Goal: Check status

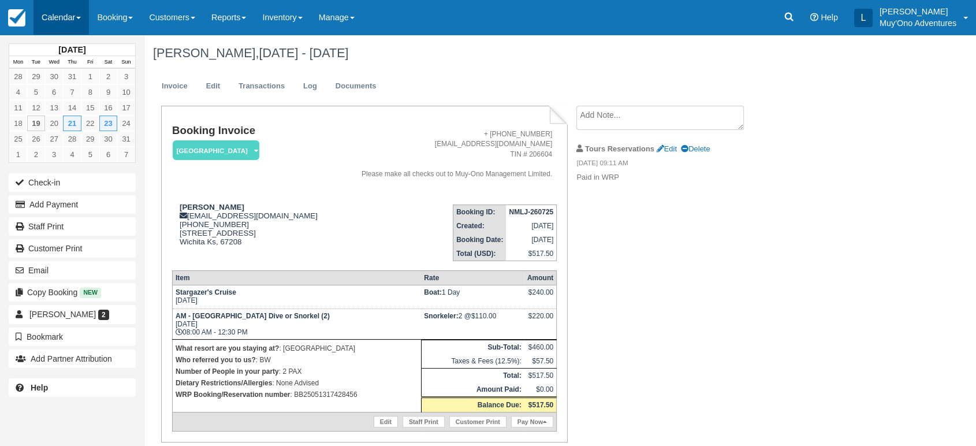
click at [77, 7] on link "Calendar" at bounding box center [60, 17] width 55 height 35
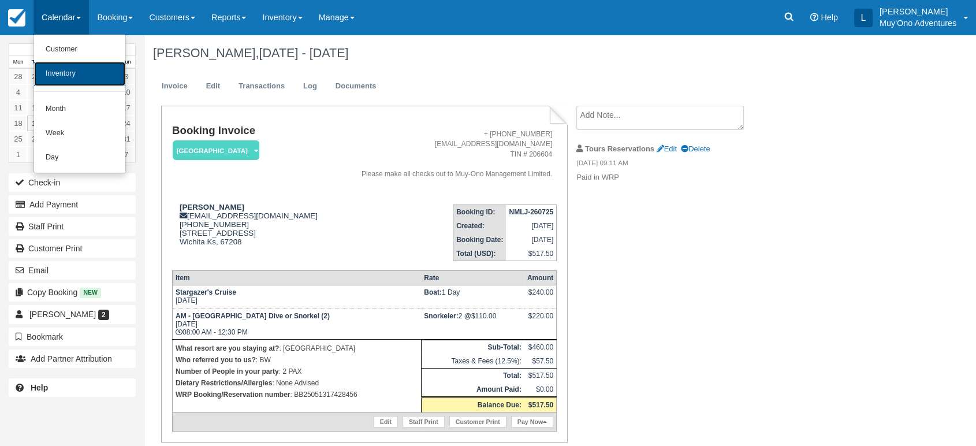
click at [70, 70] on link "Inventory" at bounding box center [79, 74] width 91 height 24
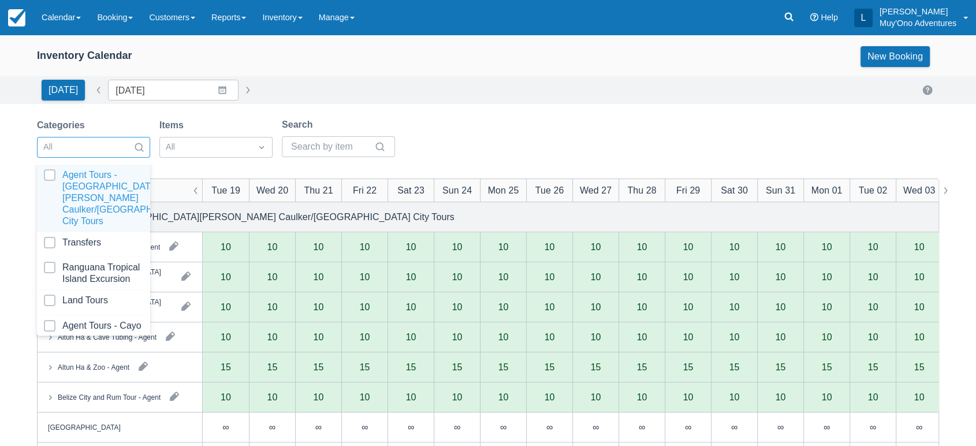
click at [133, 151] on div at bounding box center [139, 147] width 21 height 16
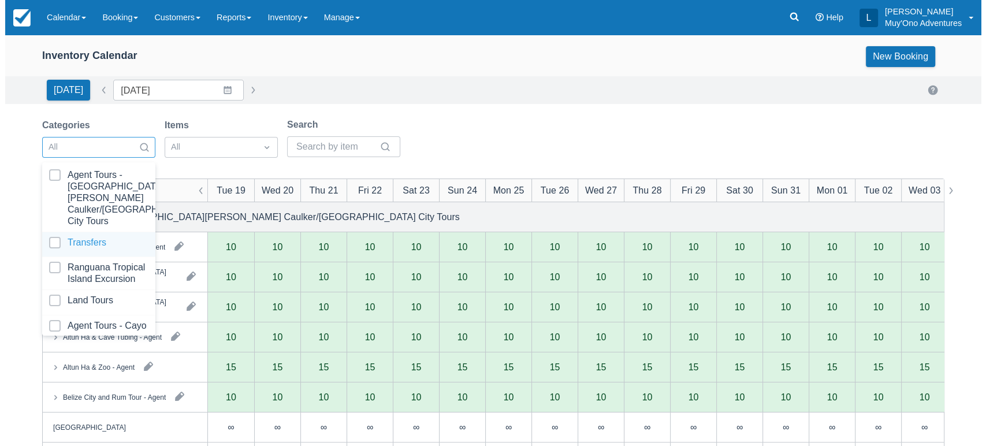
scroll to position [115, 0]
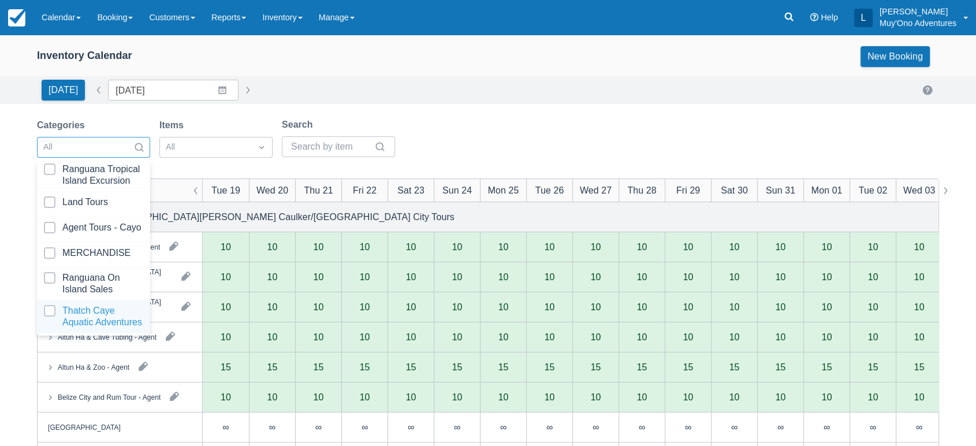
click at [87, 305] on div at bounding box center [93, 316] width 99 height 23
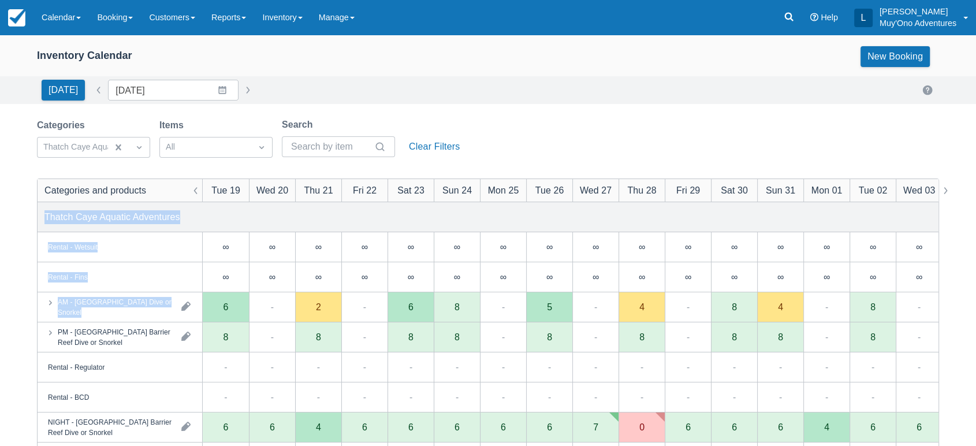
drag, startPoint x: 559, startPoint y: 114, endPoint x: 316, endPoint y: 314, distance: 314.3
click at [316, 314] on div "Inventory Calendar New Booking [DATE] Date [DATE] Navigate forward to interact …" at bounding box center [488, 371] width 976 height 672
click at [156, 316] on div "AM - [GEOGRAPHIC_DATA] Dive or Snorkel" at bounding box center [115, 306] width 114 height 21
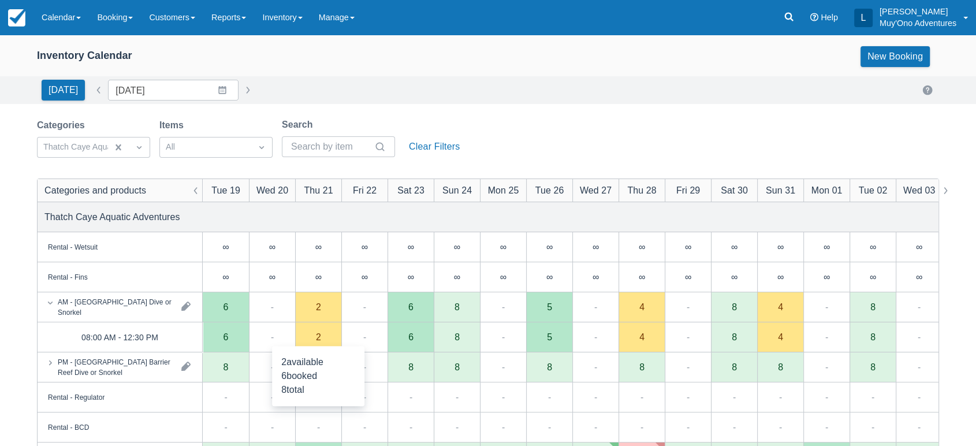
click at [330, 345] on div "2" at bounding box center [318, 337] width 46 height 30
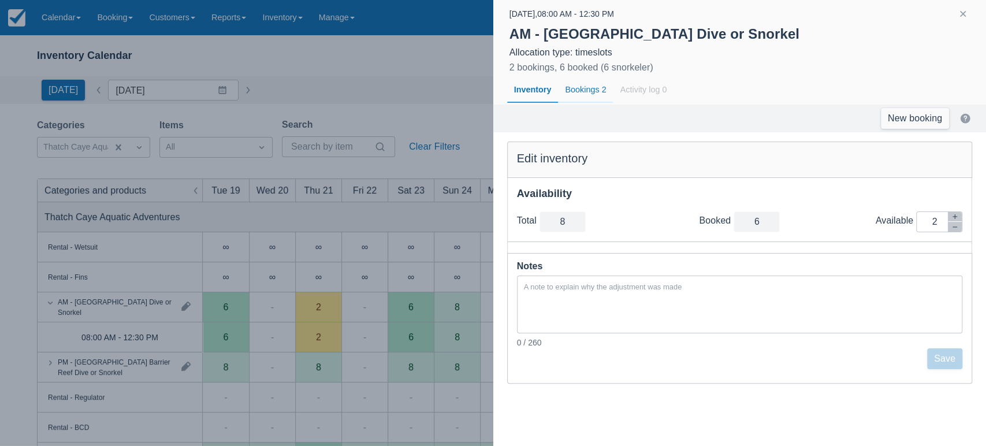
click at [594, 87] on div "Bookings 2" at bounding box center [585, 90] width 55 height 27
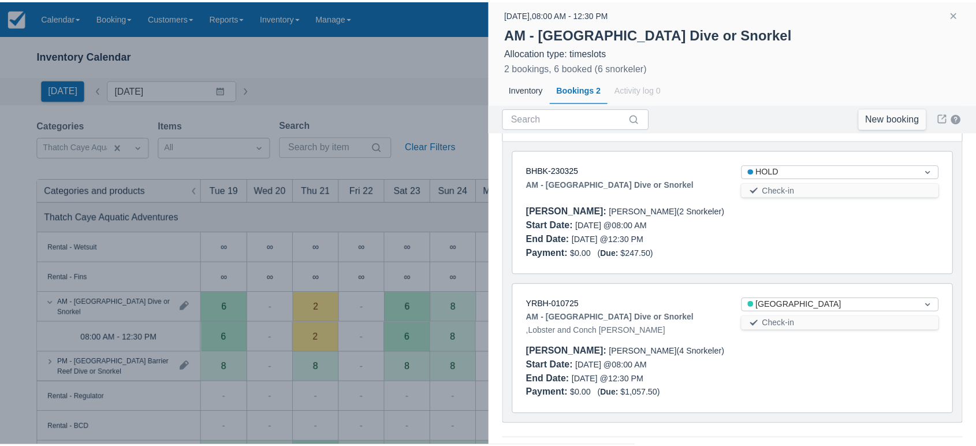
scroll to position [69, 0]
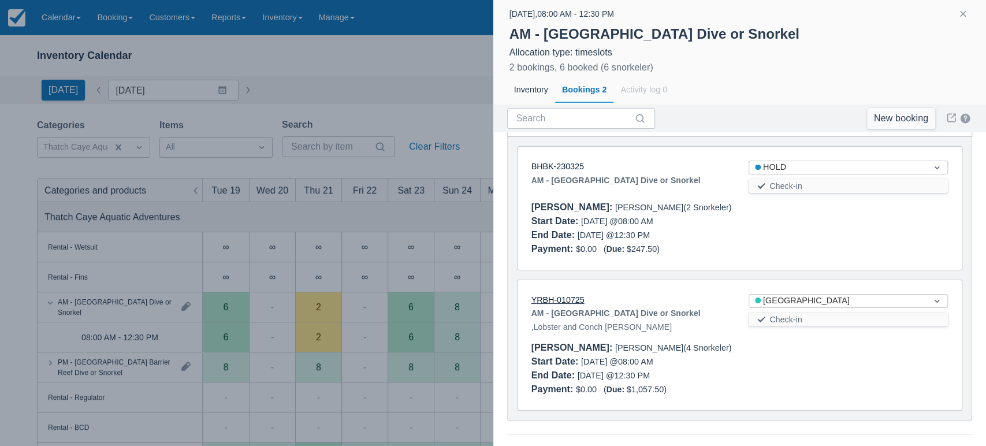
click at [567, 299] on link "YRBH-010725" at bounding box center [557, 299] width 53 height 9
click at [963, 16] on button "button" at bounding box center [963, 14] width 14 height 14
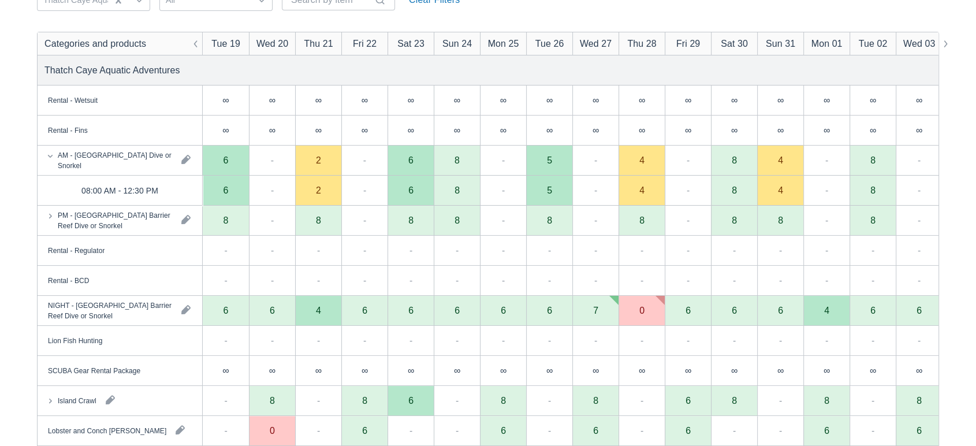
scroll to position [289, 0]
